Goal: Information Seeking & Learning: Learn about a topic

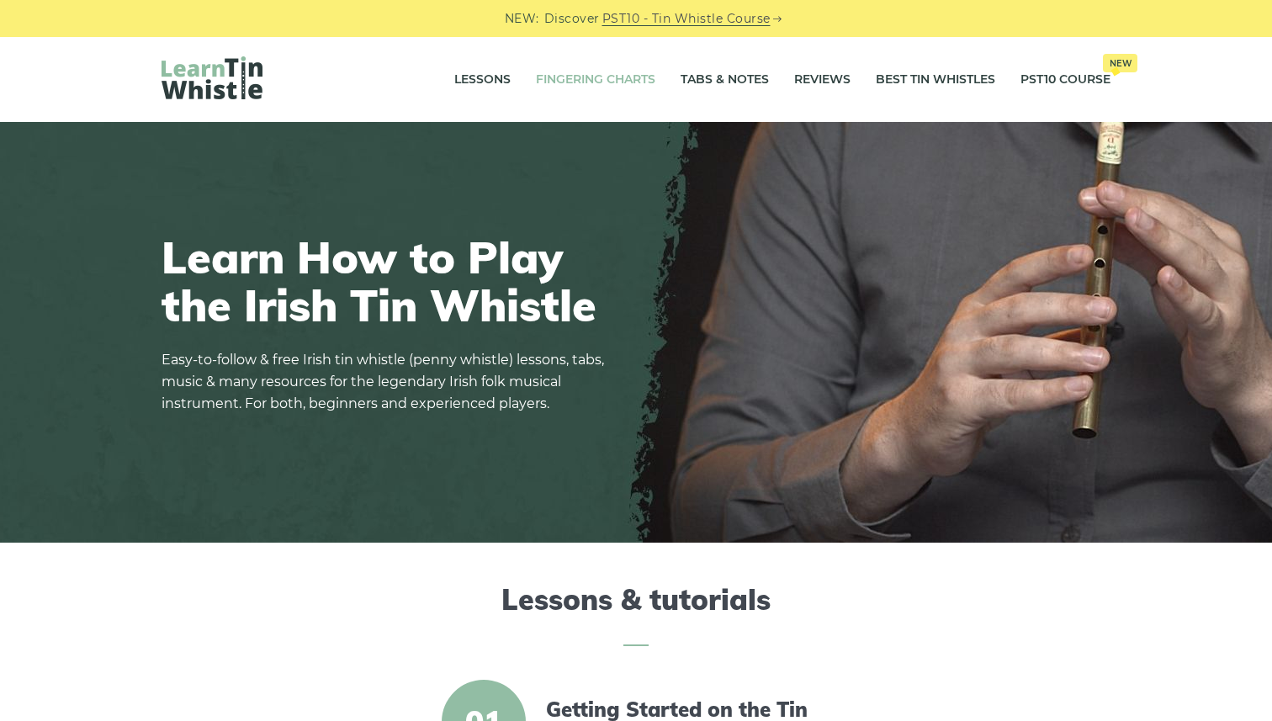
click at [588, 77] on link "Fingering Charts" at bounding box center [595, 80] width 119 height 42
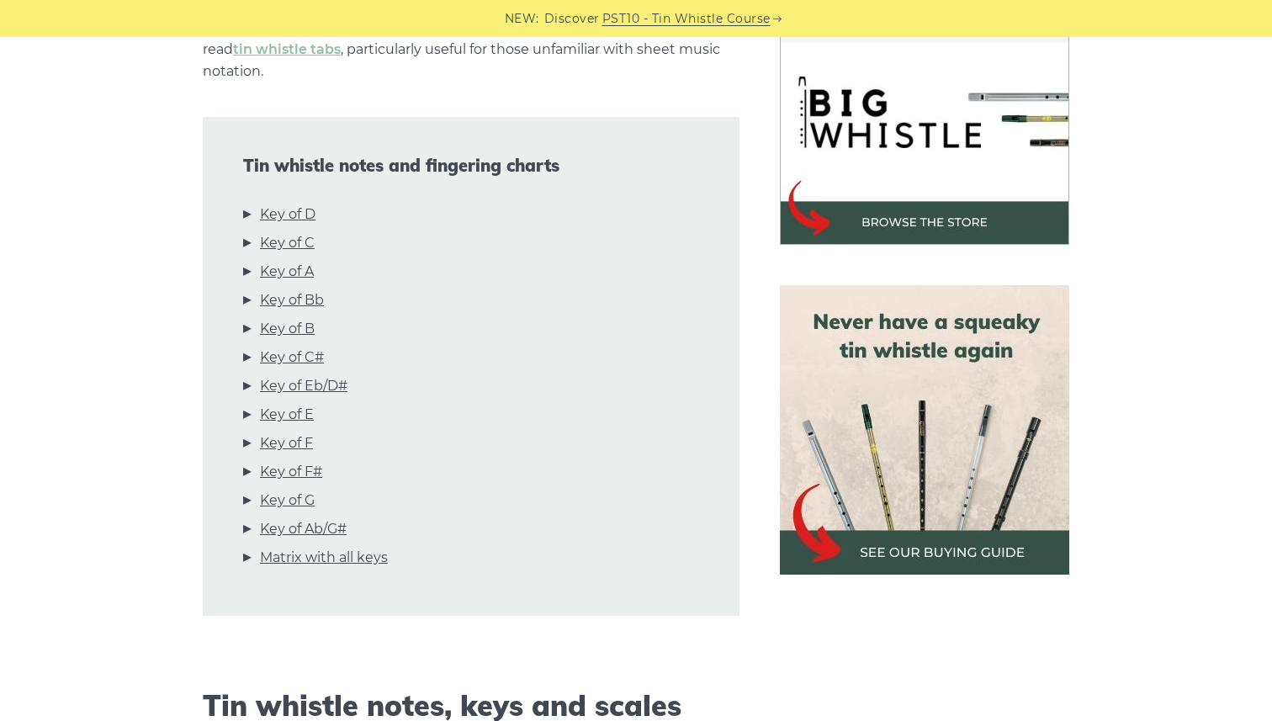
scroll to position [528, 0]
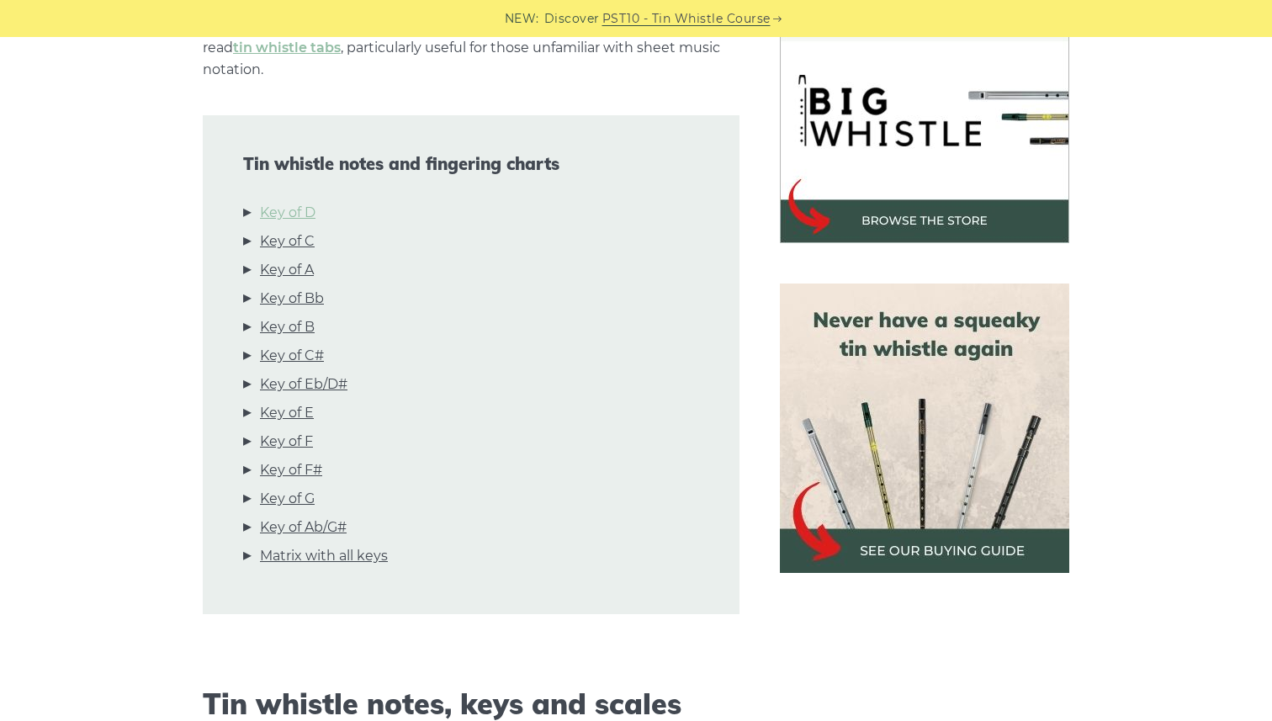
click at [293, 202] on link "Key of D" at bounding box center [288, 213] width 56 height 22
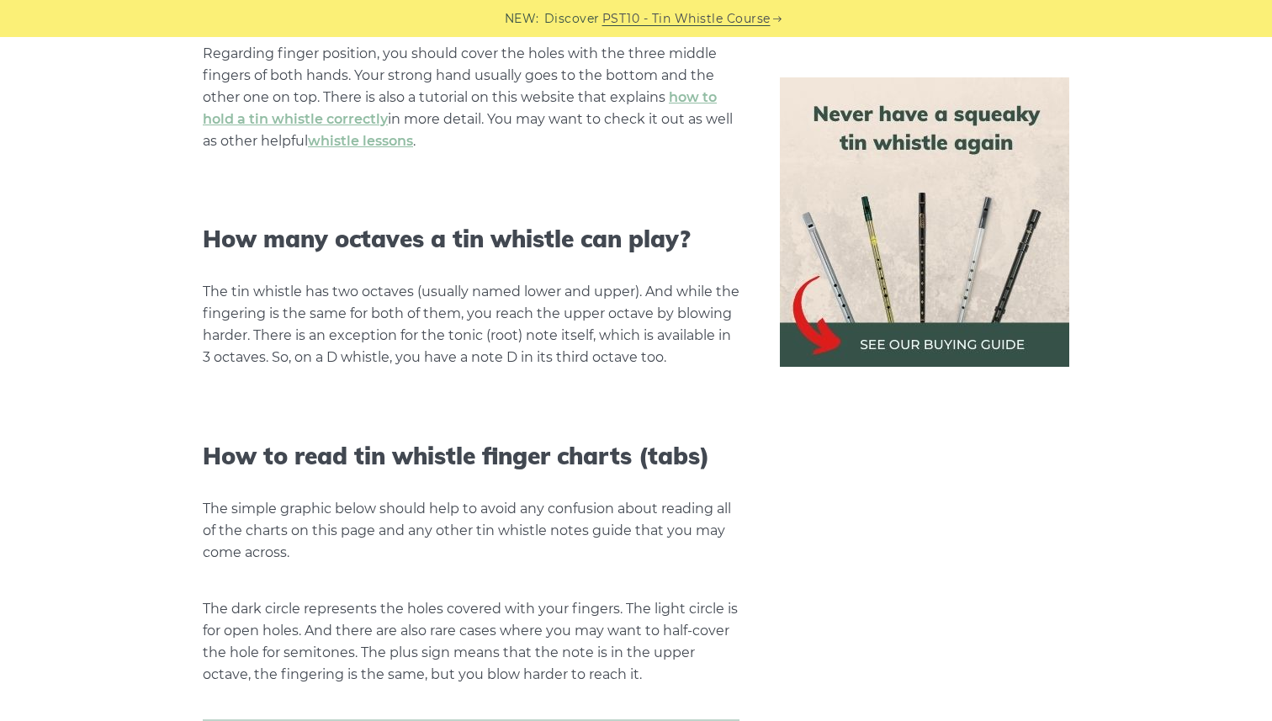
scroll to position [0, 0]
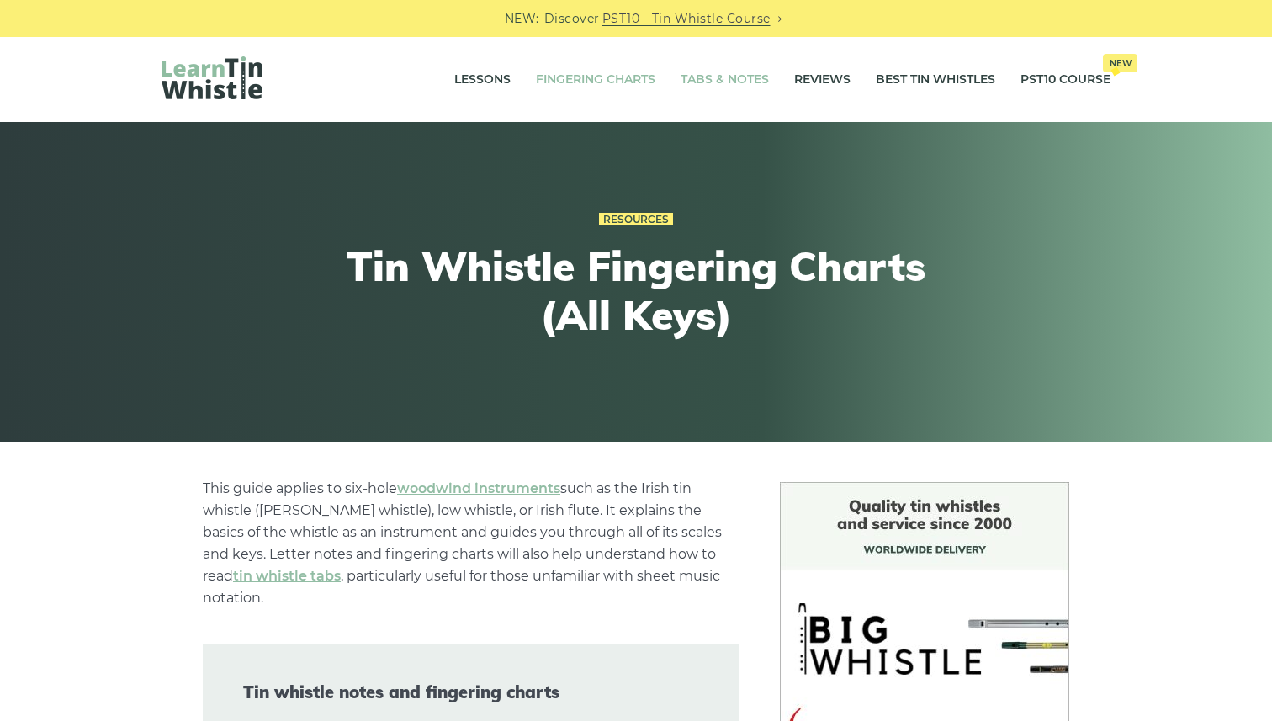
click at [719, 82] on link "Tabs & Notes" at bounding box center [725, 80] width 88 height 42
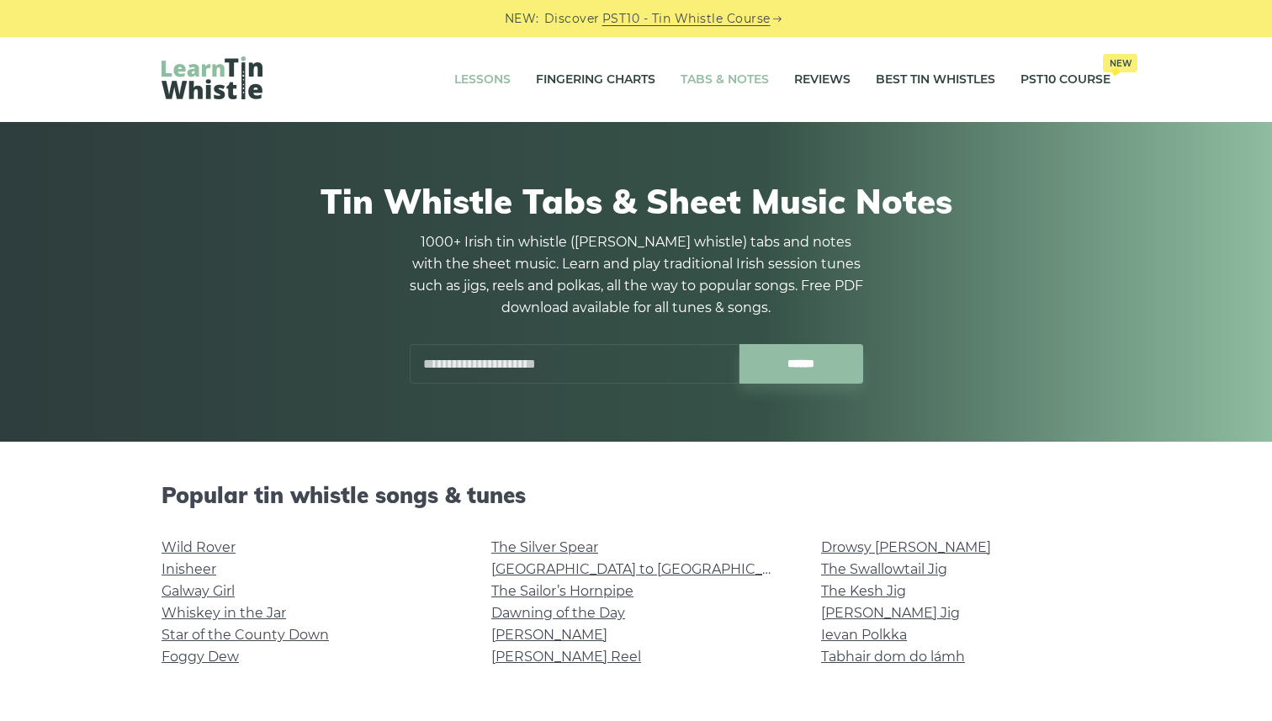
click at [479, 75] on link "Lessons" at bounding box center [482, 80] width 56 height 42
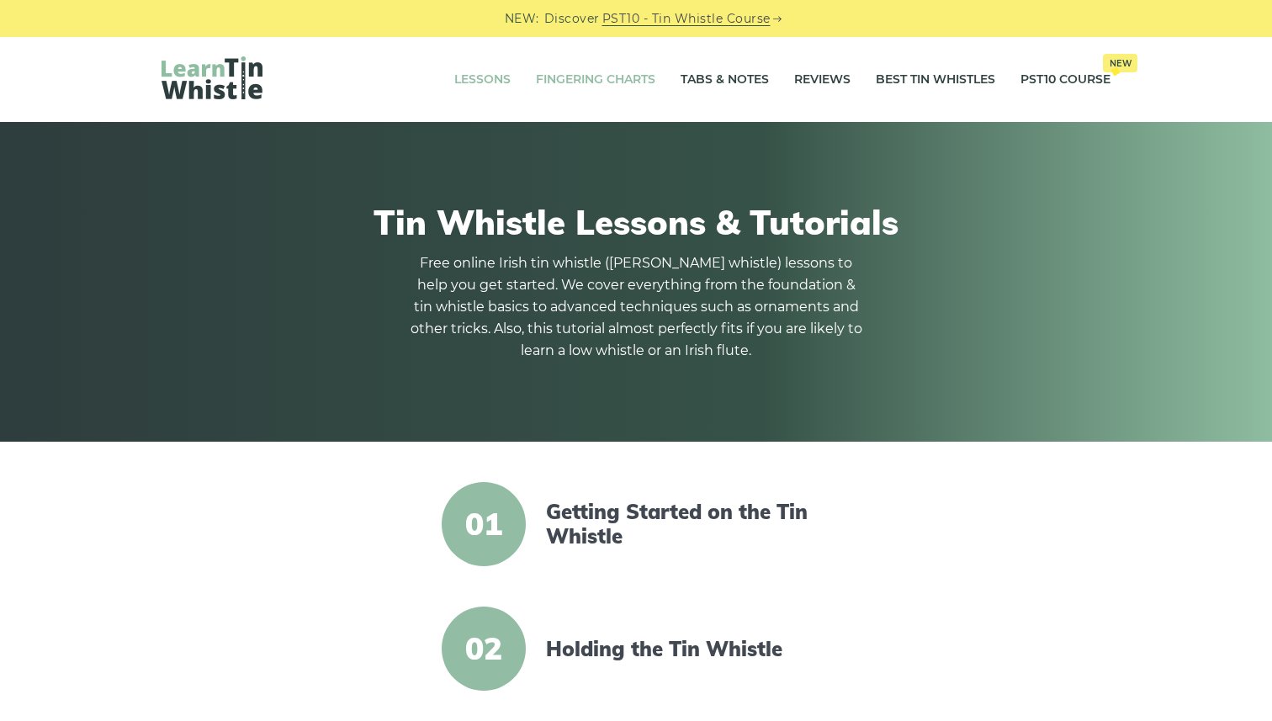
click at [602, 75] on link "Fingering Charts" at bounding box center [595, 80] width 119 height 42
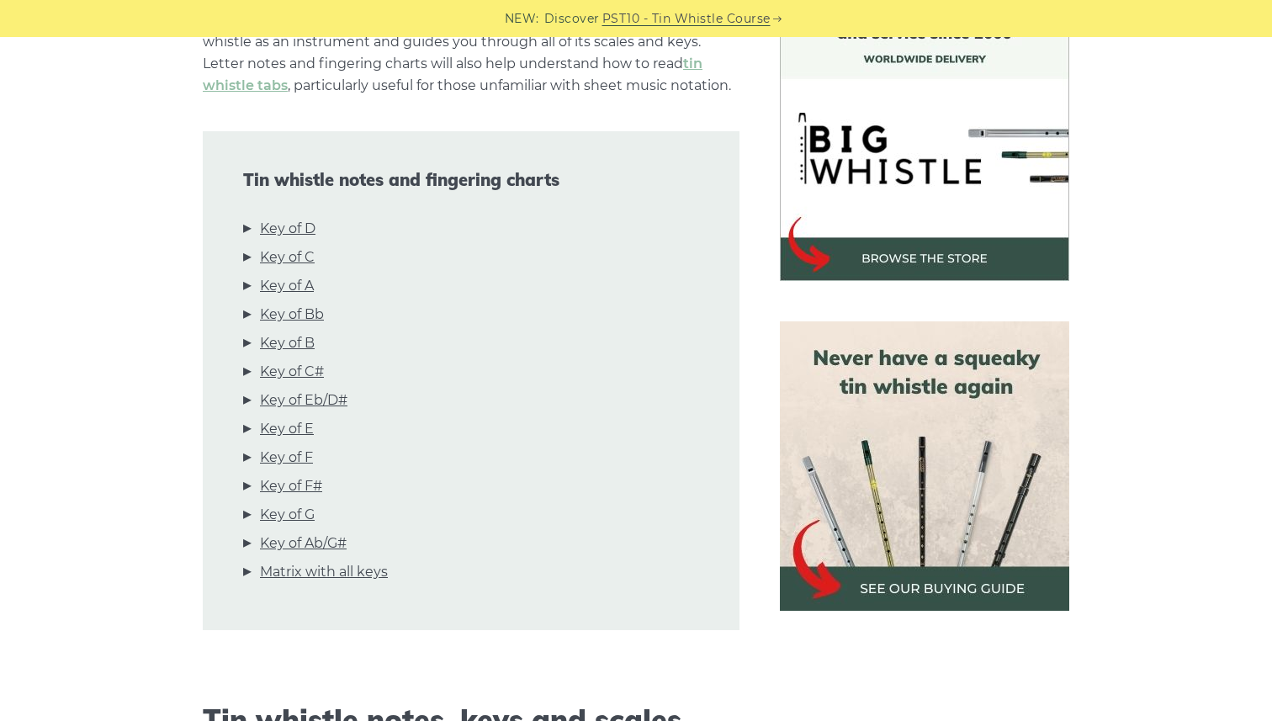
scroll to position [492, 0]
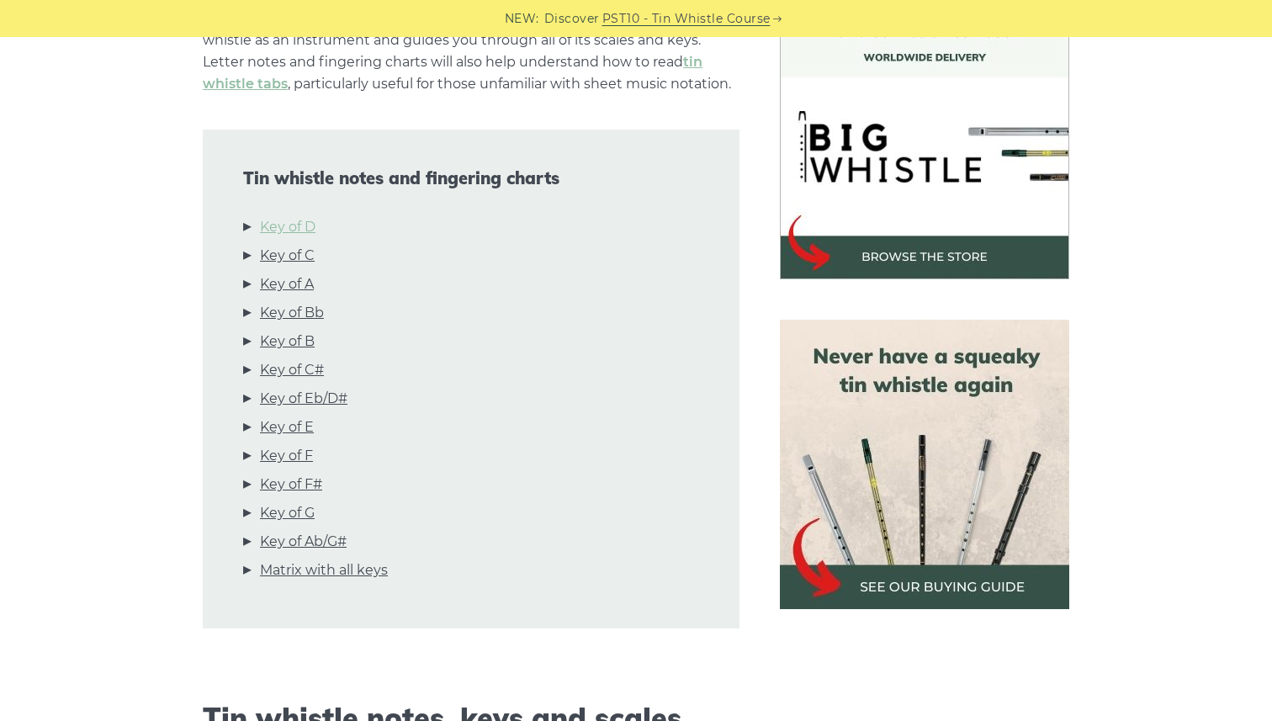
click at [295, 222] on link "Key of D" at bounding box center [288, 227] width 56 height 22
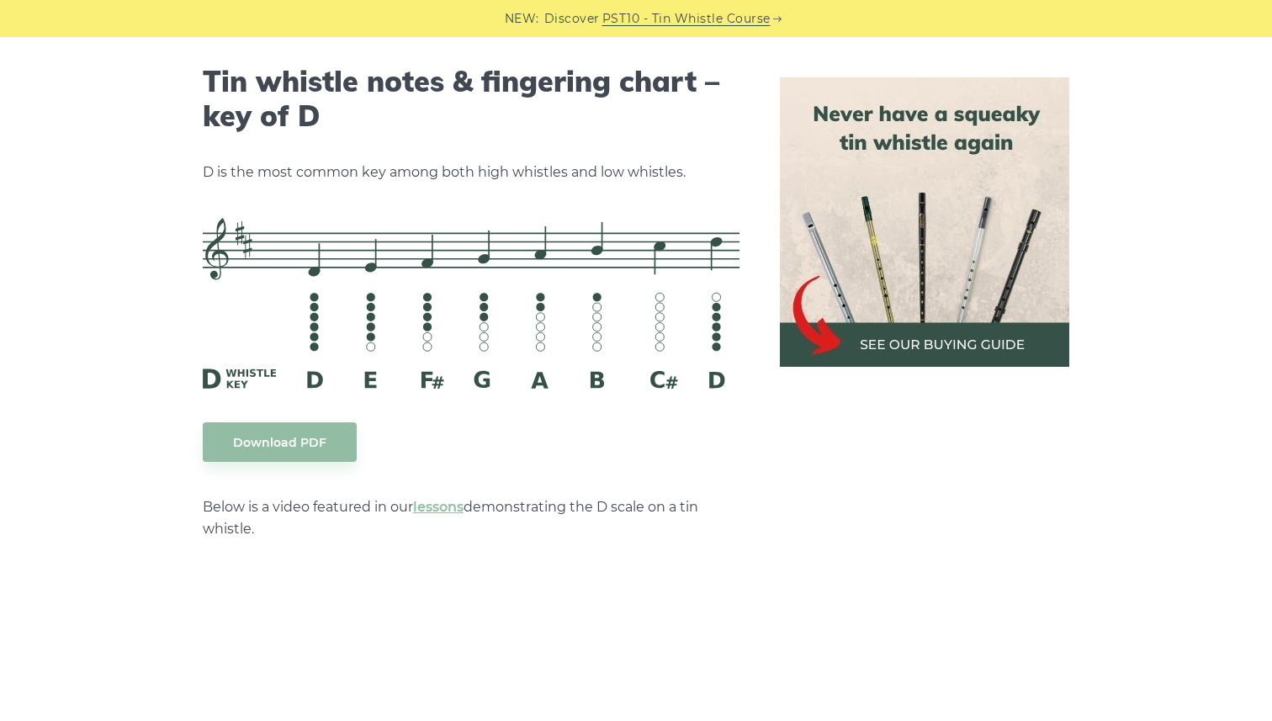
scroll to position [2622, 0]
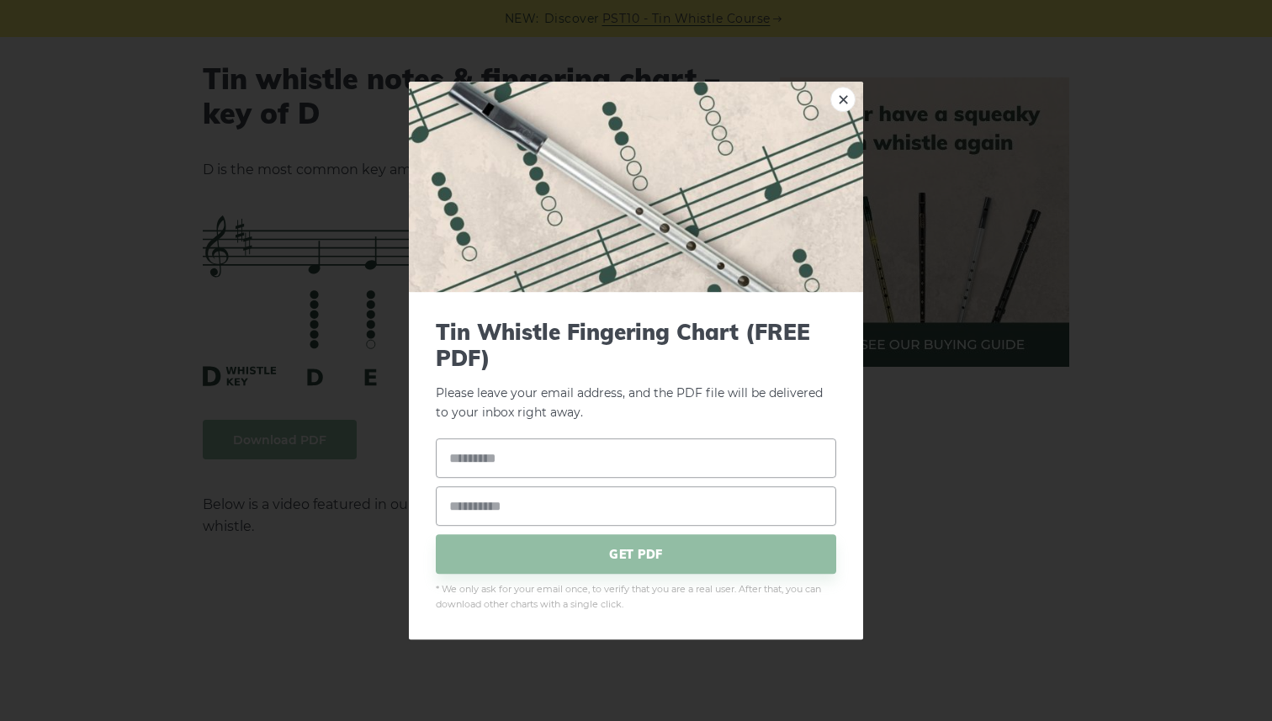
click at [531, 453] on input "text" at bounding box center [636, 459] width 401 height 40
type input "*****"
click at [519, 502] on input "email" at bounding box center [636, 507] width 401 height 40
type input "**********"
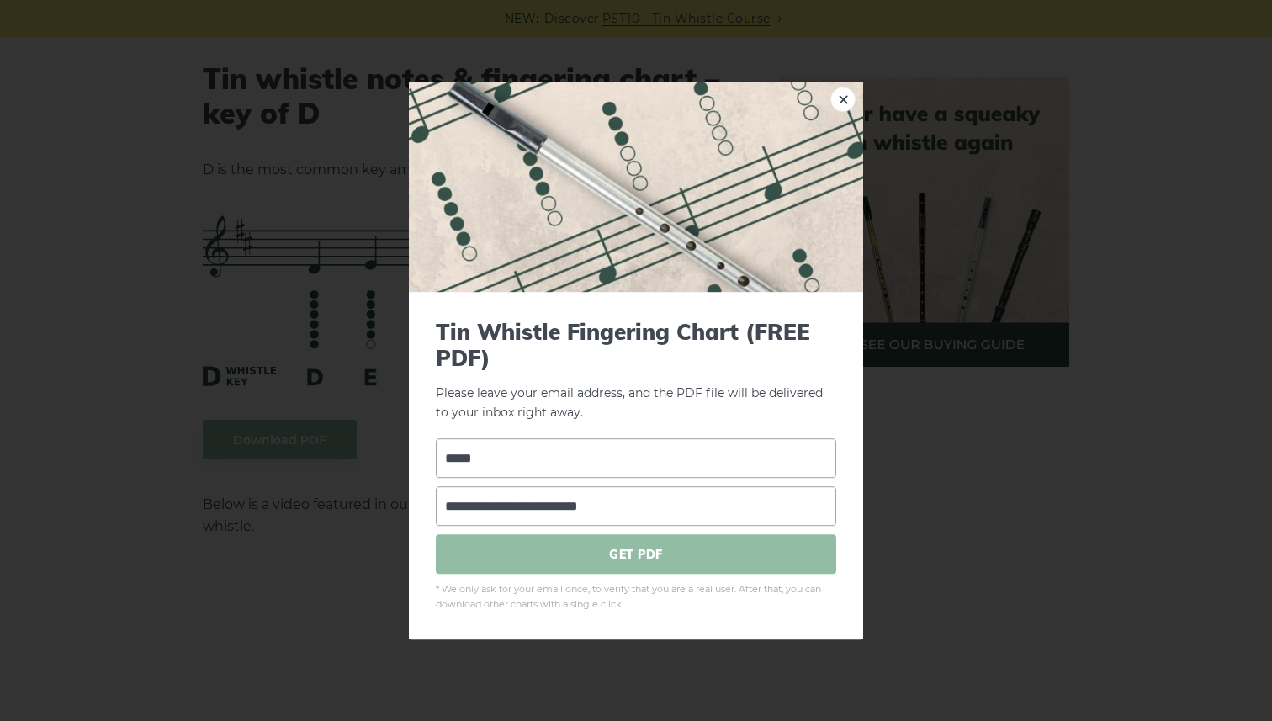
click at [577, 553] on span "GET PDF" at bounding box center [636, 555] width 401 height 40
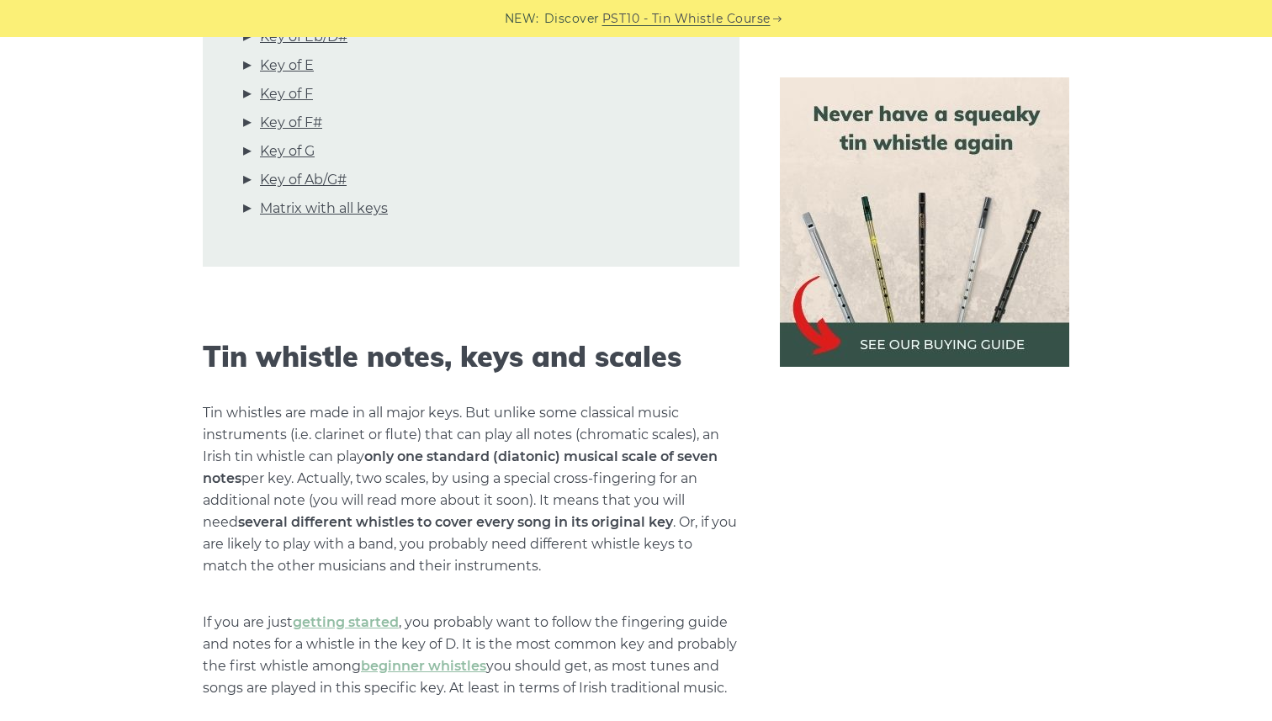
scroll to position [0, 0]
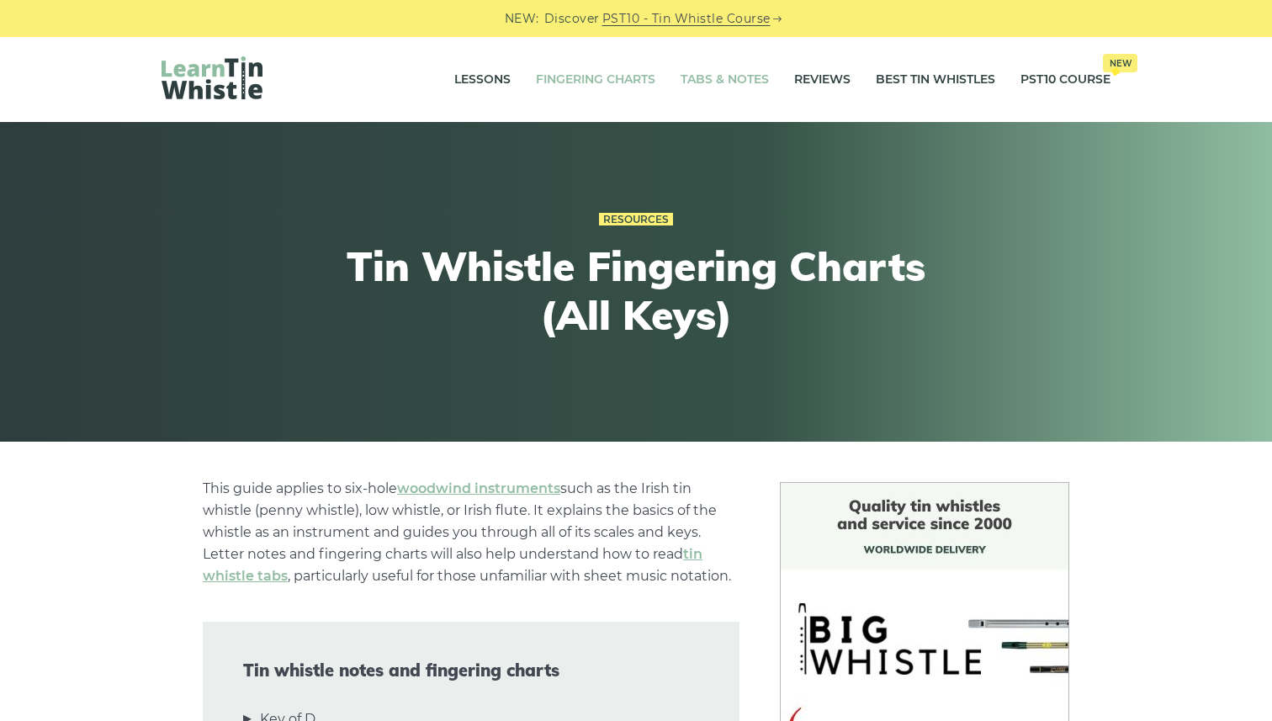
click at [684, 91] on link "Tabs & Notes" at bounding box center [725, 80] width 88 height 42
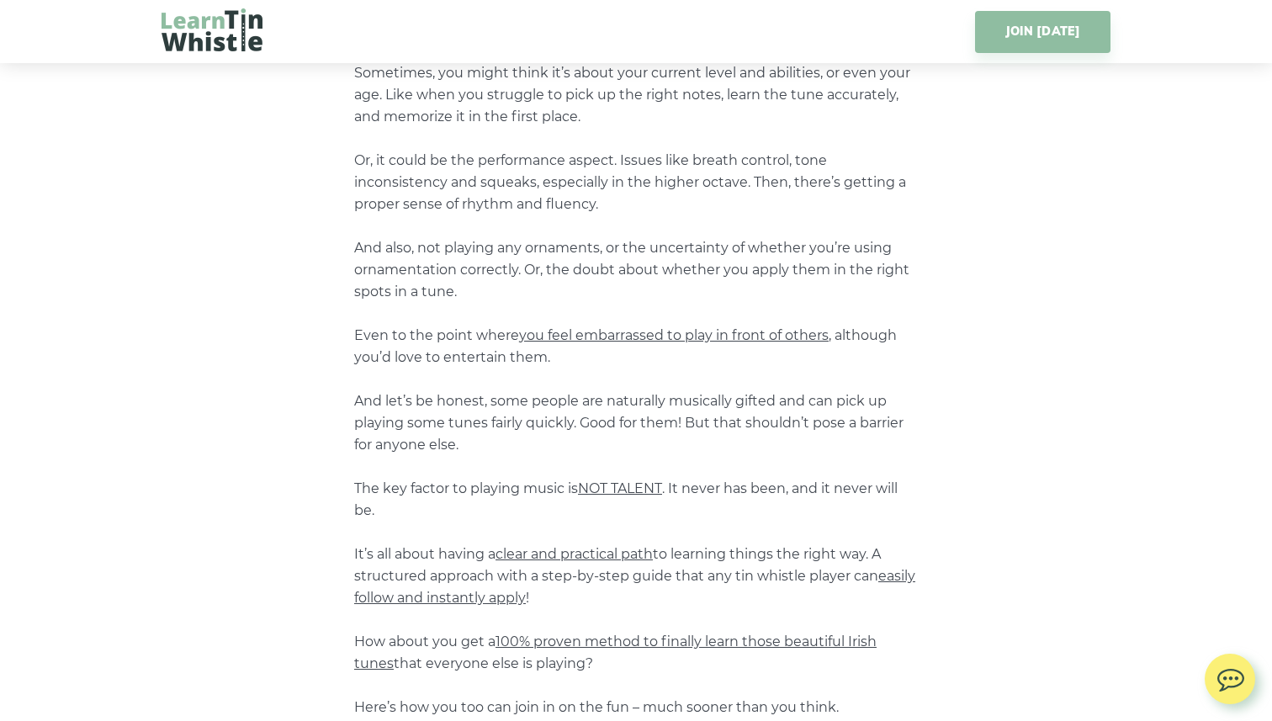
scroll to position [1160, 0]
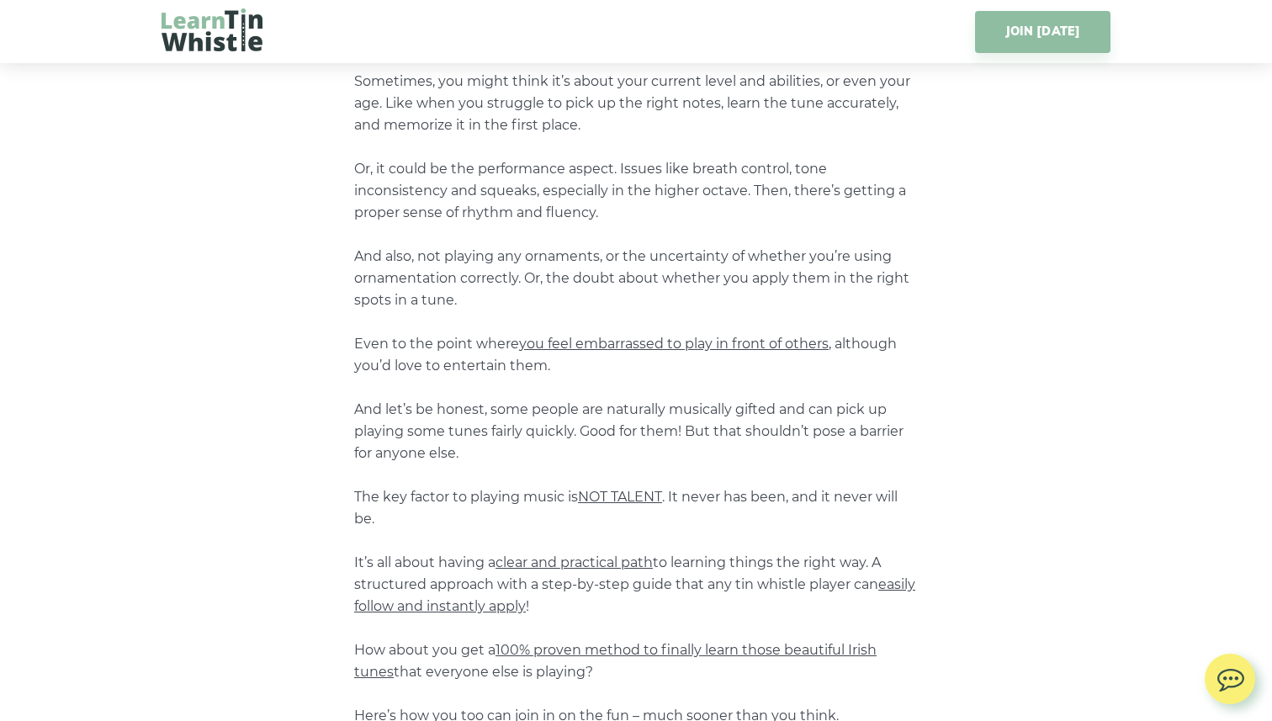
click at [618, 341] on span "you feel embarrassed to play in front of others" at bounding box center [674, 344] width 310 height 16
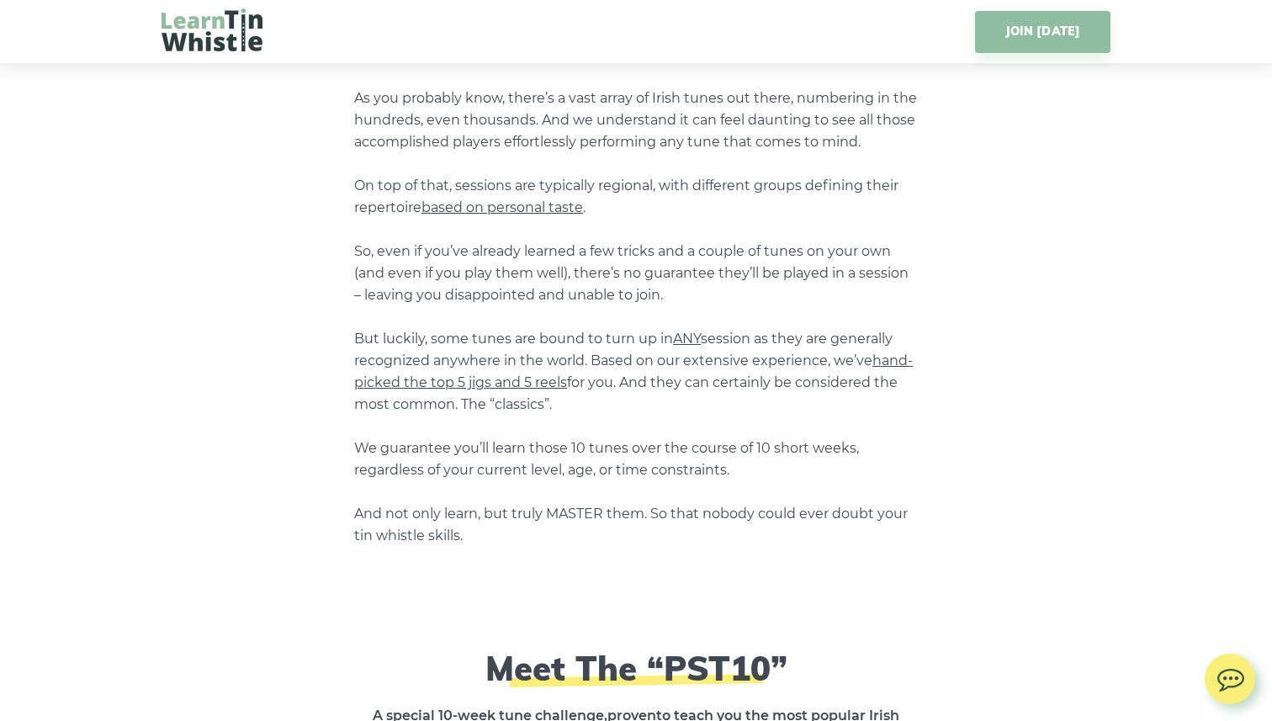
scroll to position [2022, 0]
click at [889, 358] on span "hand-picked the top 5 jigs and 5 reels" at bounding box center [633, 369] width 559 height 38
click at [540, 384] on span "hand-picked the top 5 jigs and 5 reels" at bounding box center [633, 369] width 559 height 38
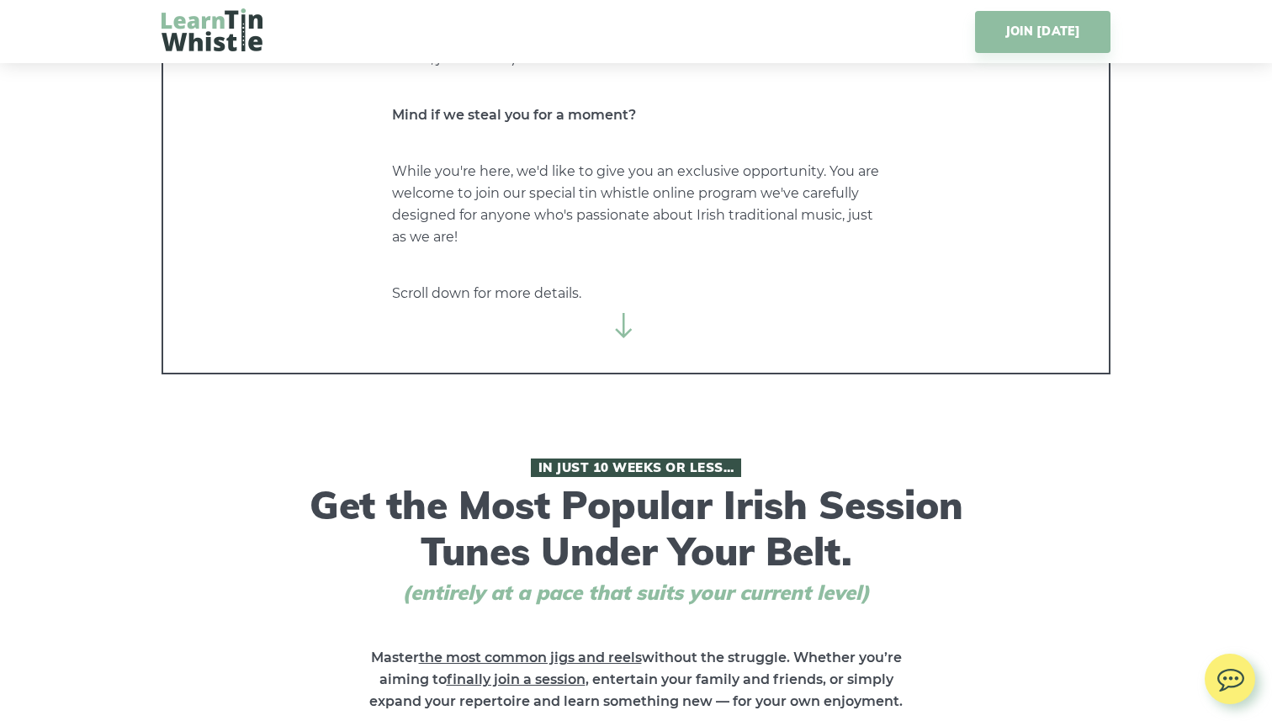
scroll to position [0, 0]
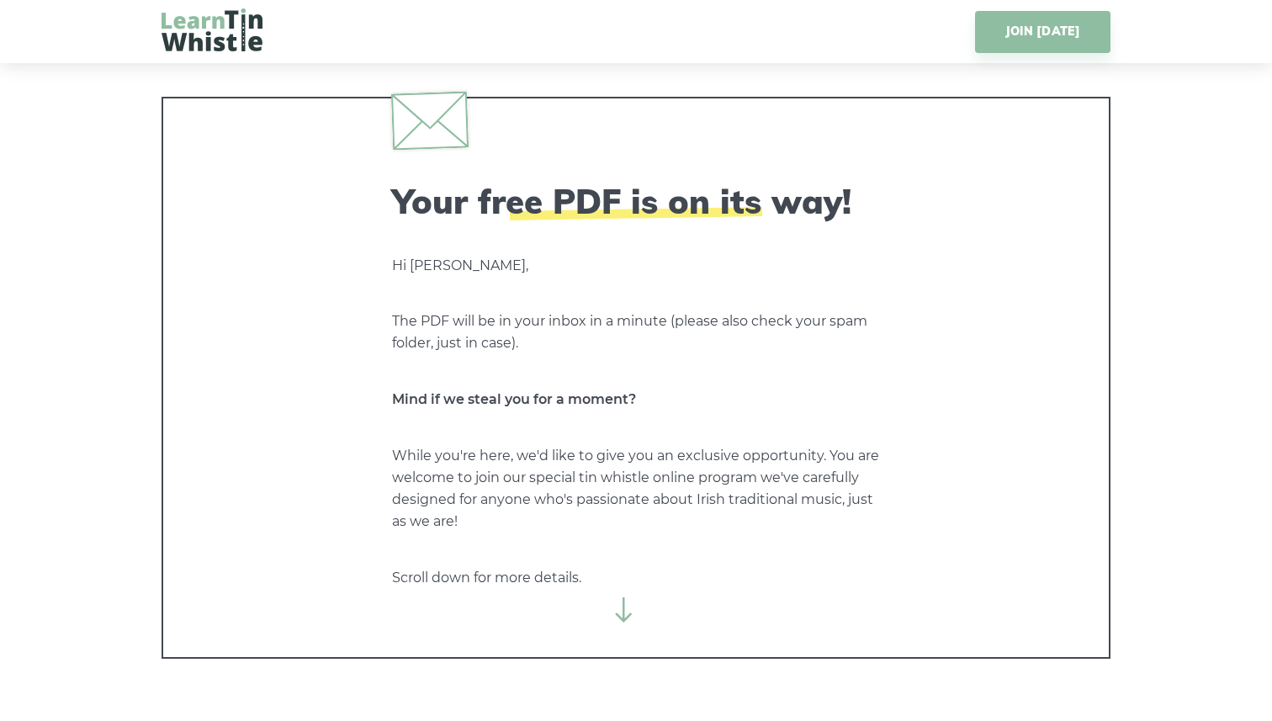
click at [204, 35] on img at bounding box center [212, 29] width 101 height 43
click at [173, 22] on img at bounding box center [212, 29] width 101 height 43
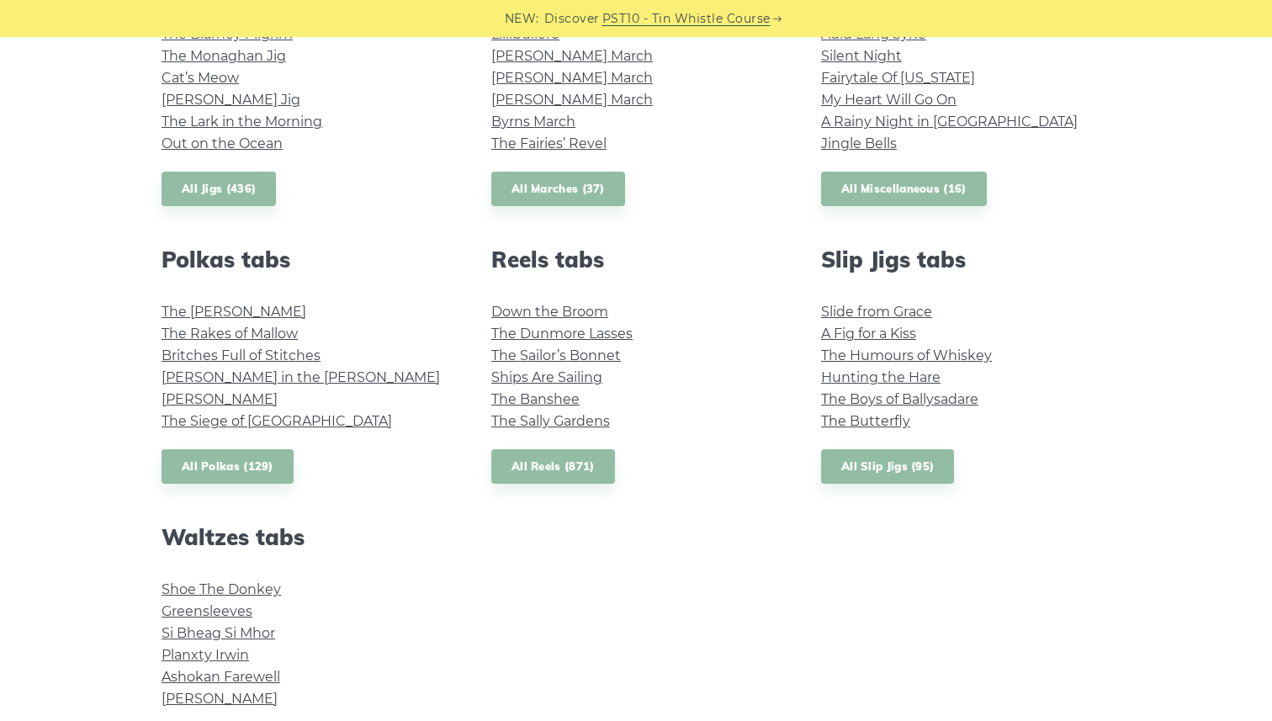
scroll to position [1036, 0]
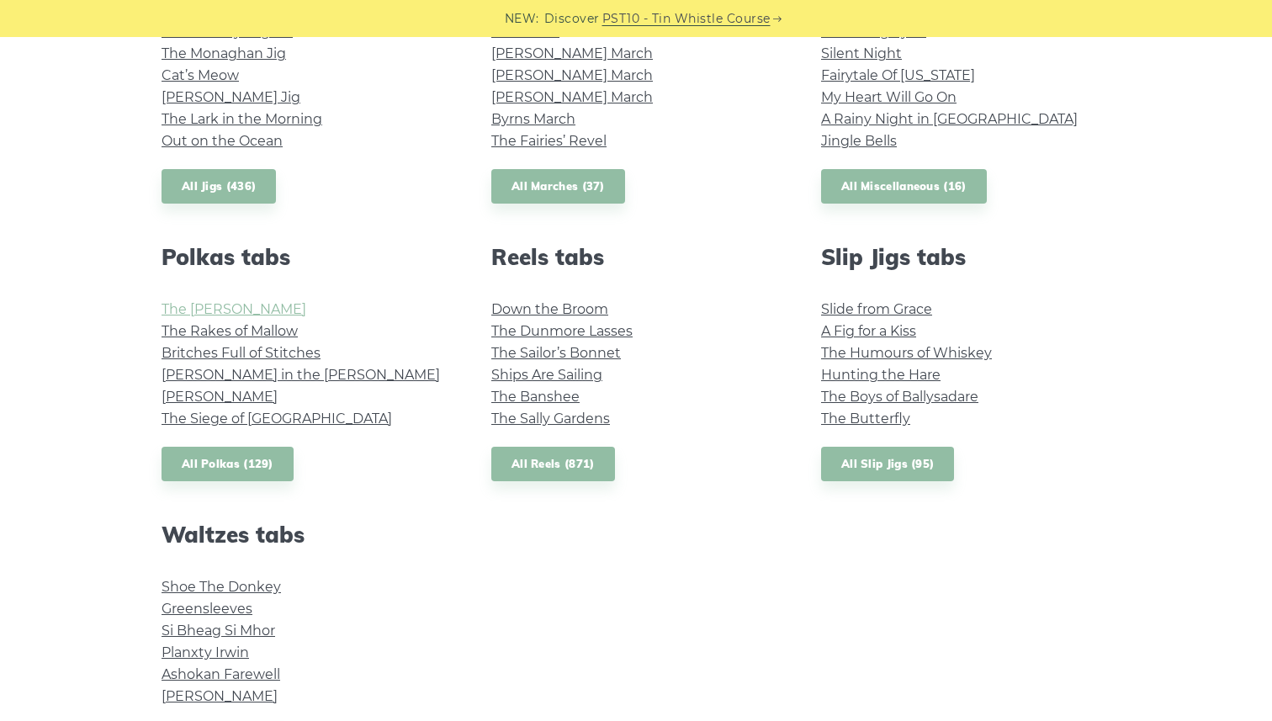
click at [258, 305] on link "The Kerry Polka" at bounding box center [234, 309] width 145 height 16
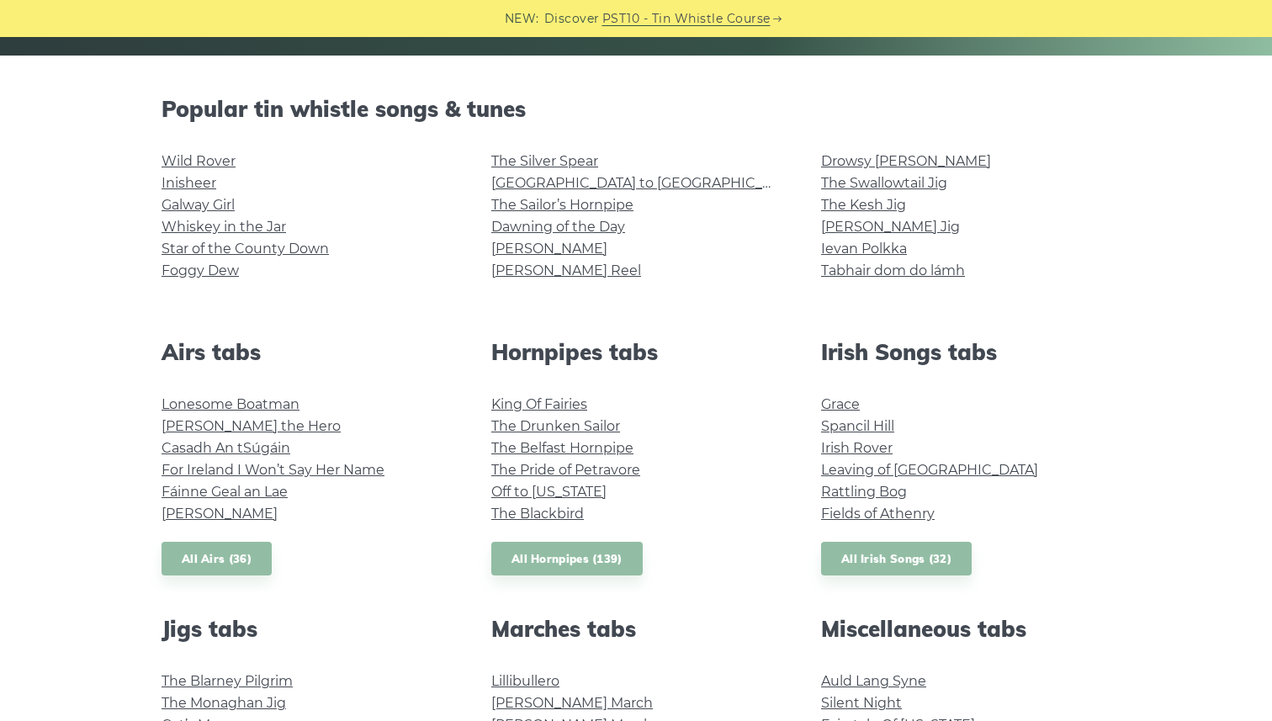
scroll to position [371, 0]
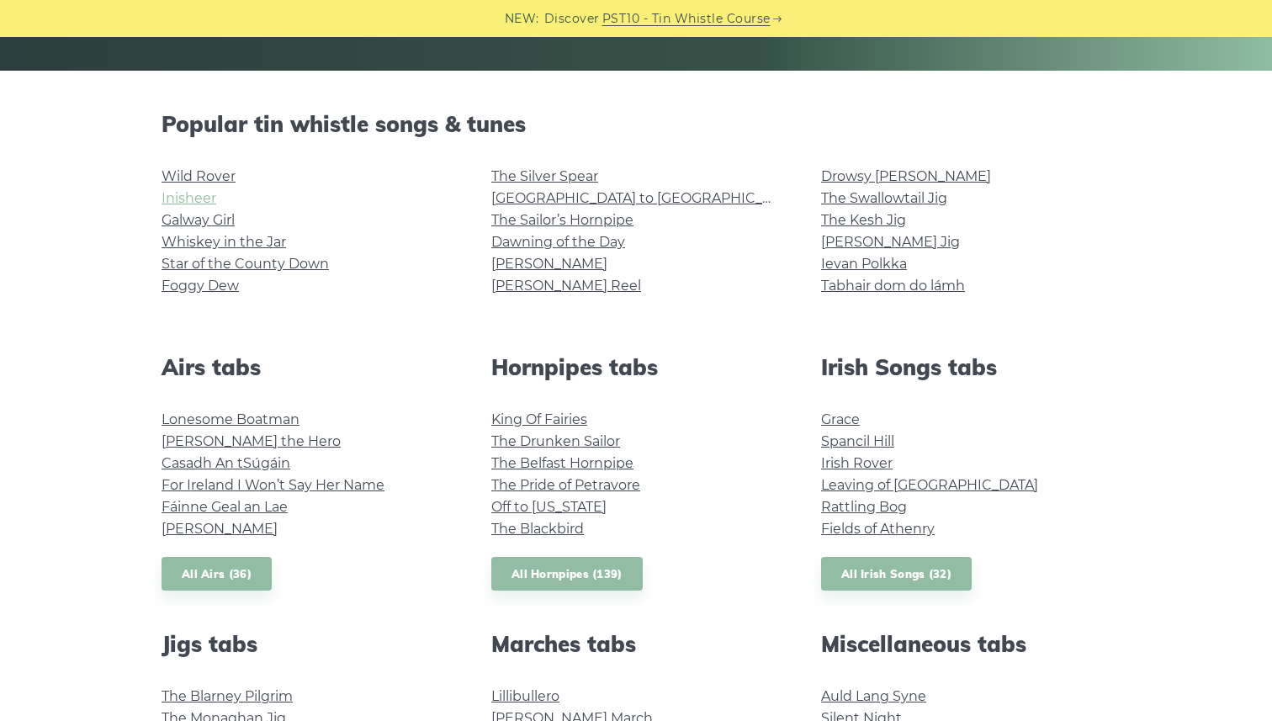
click at [203, 204] on link "Inisheer" at bounding box center [189, 198] width 55 height 16
click at [199, 282] on link "Foggy Dew" at bounding box center [200, 286] width 77 height 16
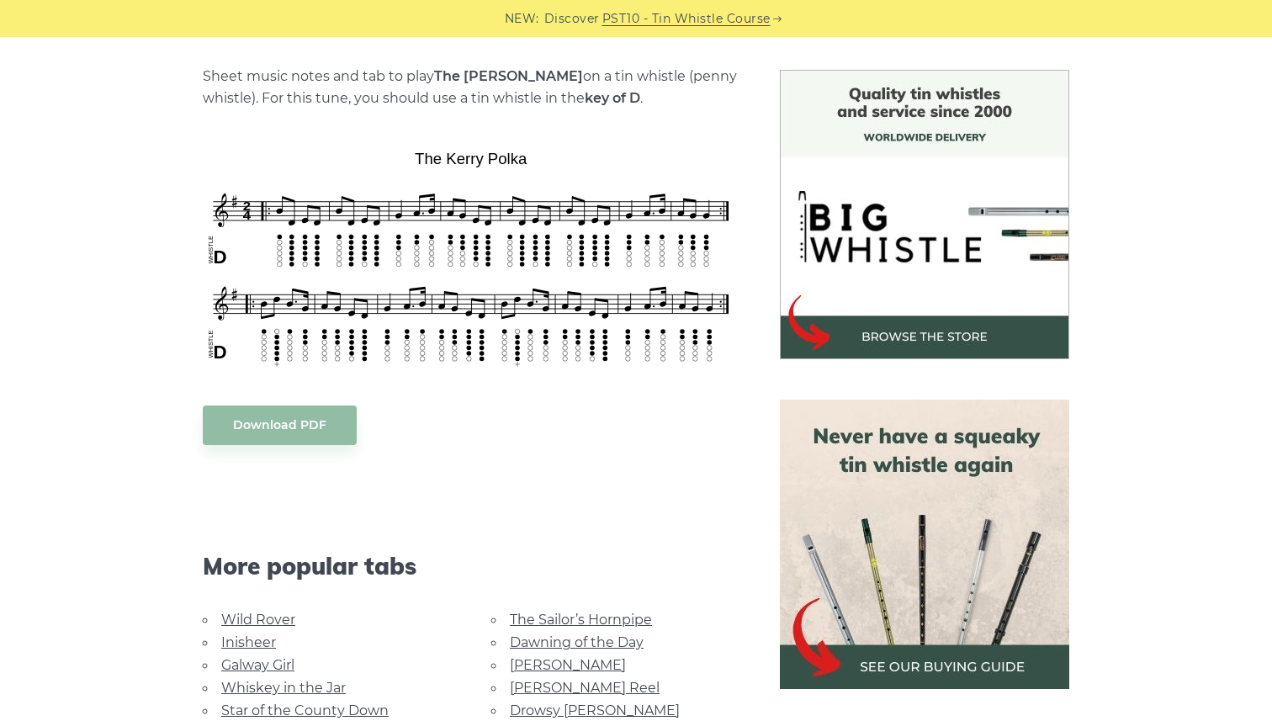
scroll to position [411, 0]
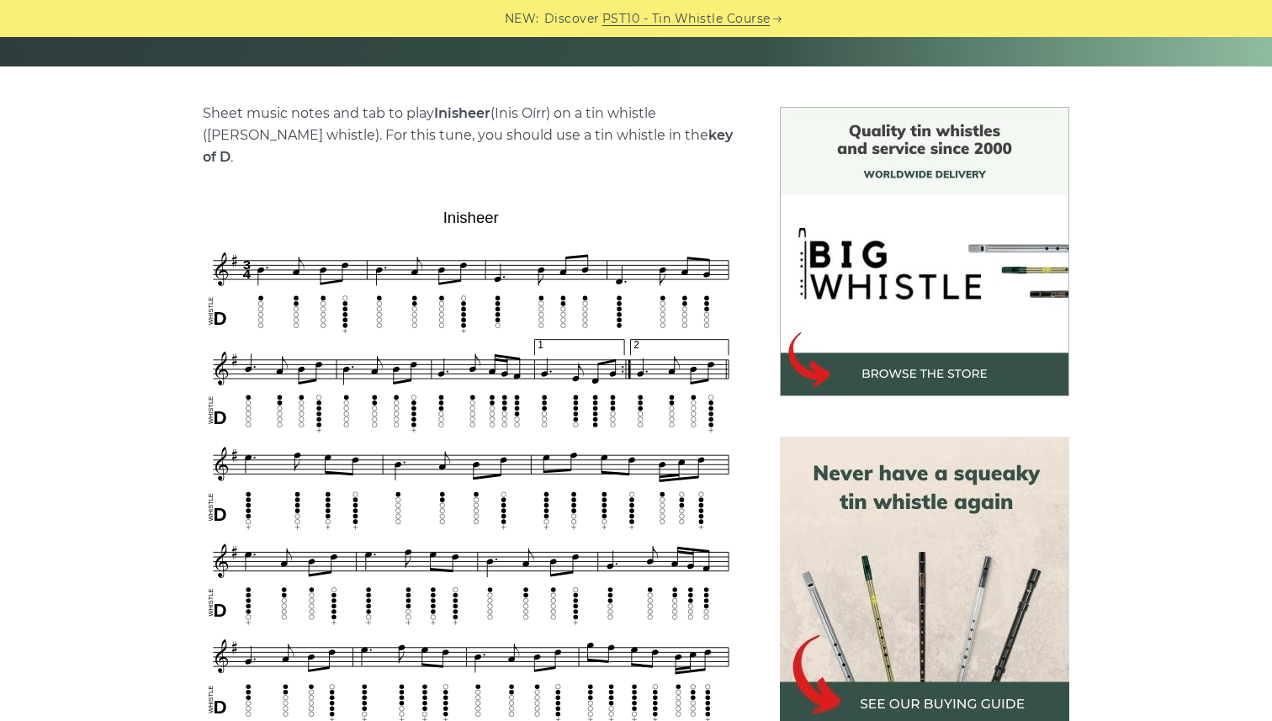
scroll to position [365, 0]
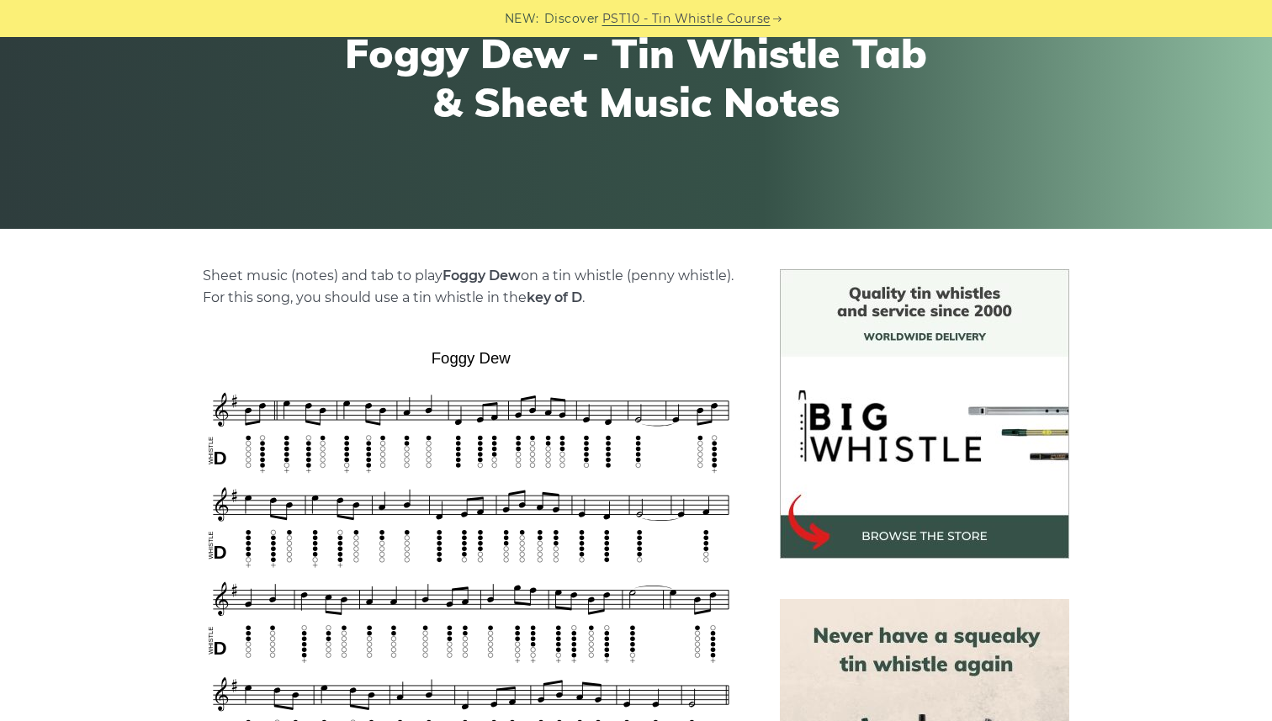
scroll to position [290, 0]
